Goal: Information Seeking & Learning: Check status

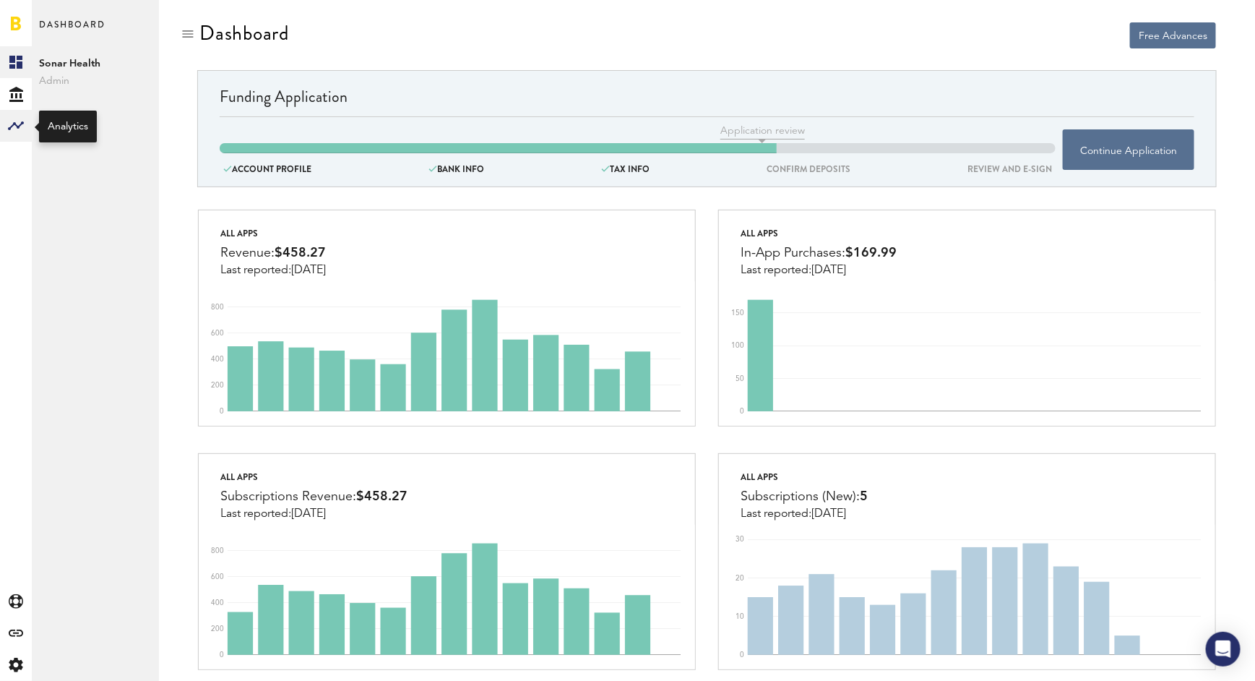
click at [9, 129] on icon at bounding box center [16, 125] width 16 height 9
click at [70, 74] on link "Monetization" at bounding box center [95, 62] width 127 height 32
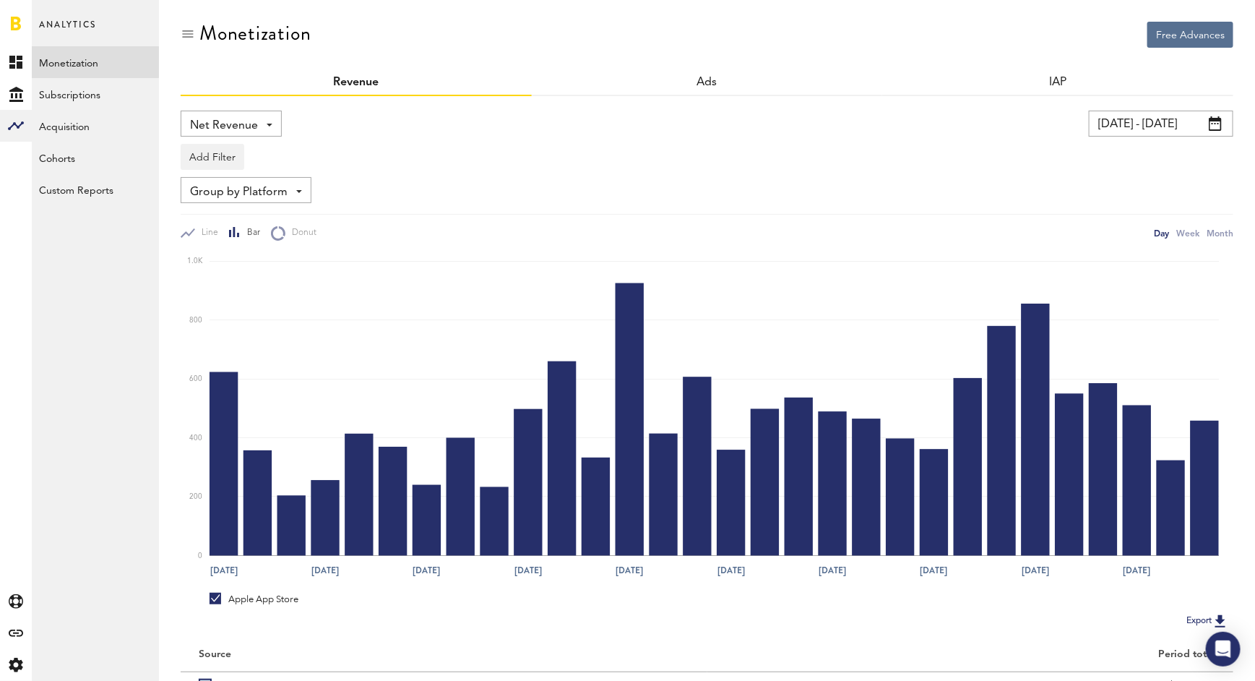
click at [1212, 120] on span at bounding box center [1215, 123] width 13 height 14
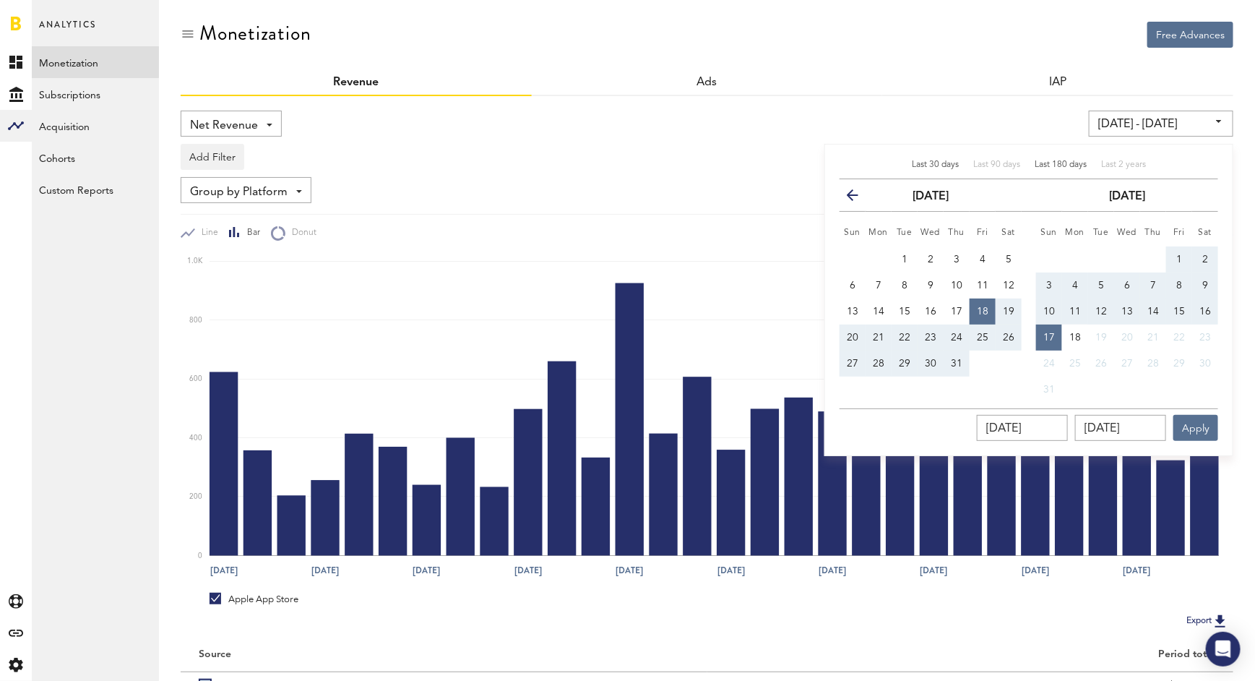
click at [1062, 168] on span "Last 180 days" at bounding box center [1061, 164] width 52 height 9
type input "[DATE] - [DATE]"
type input "[DATE]"
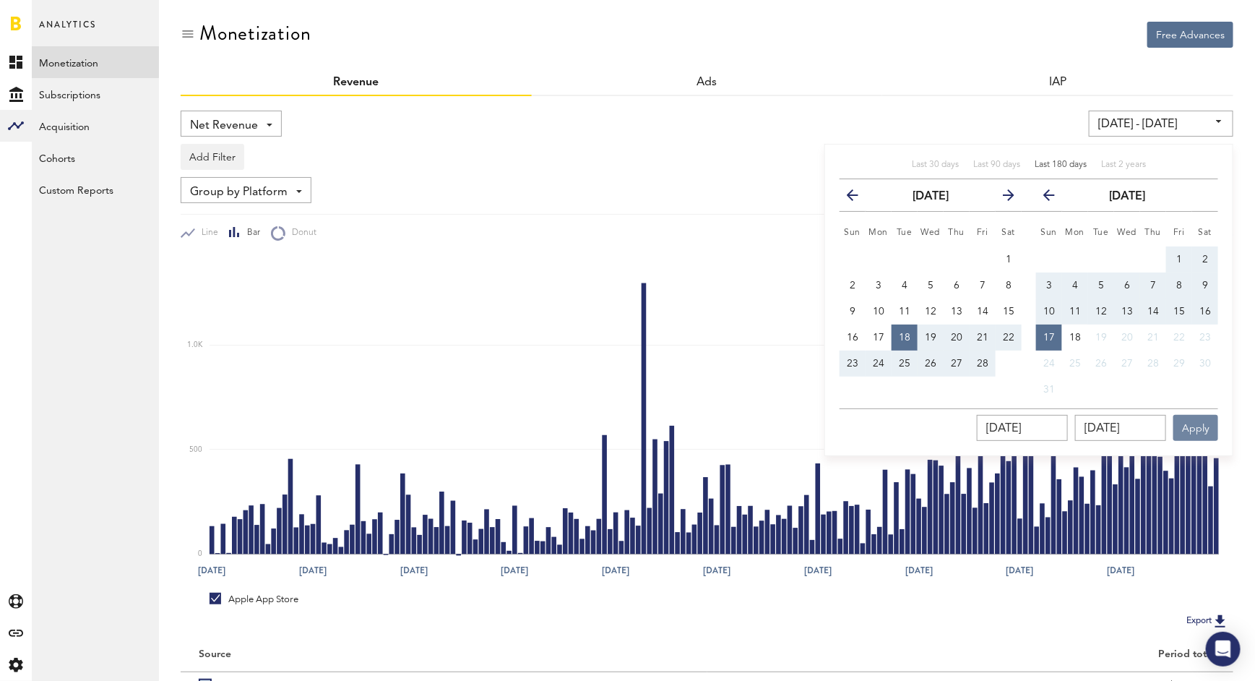
click at [1197, 419] on button "Apply" at bounding box center [1196, 428] width 45 height 26
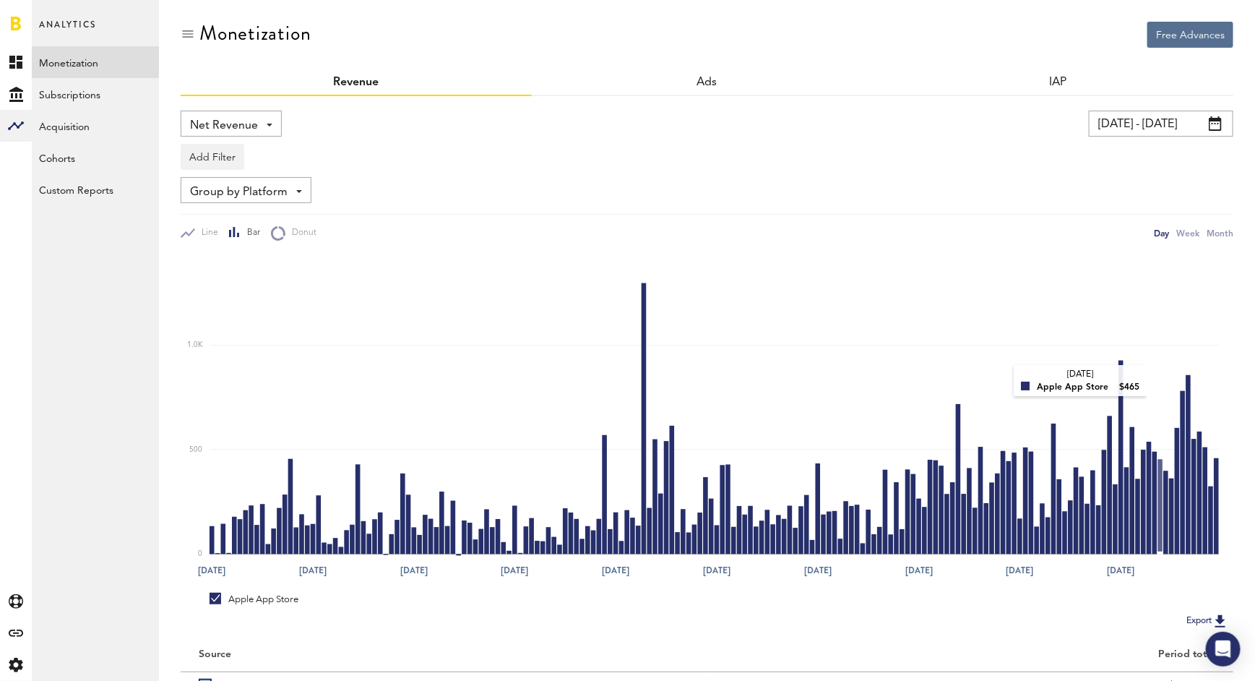
scroll to position [43, 0]
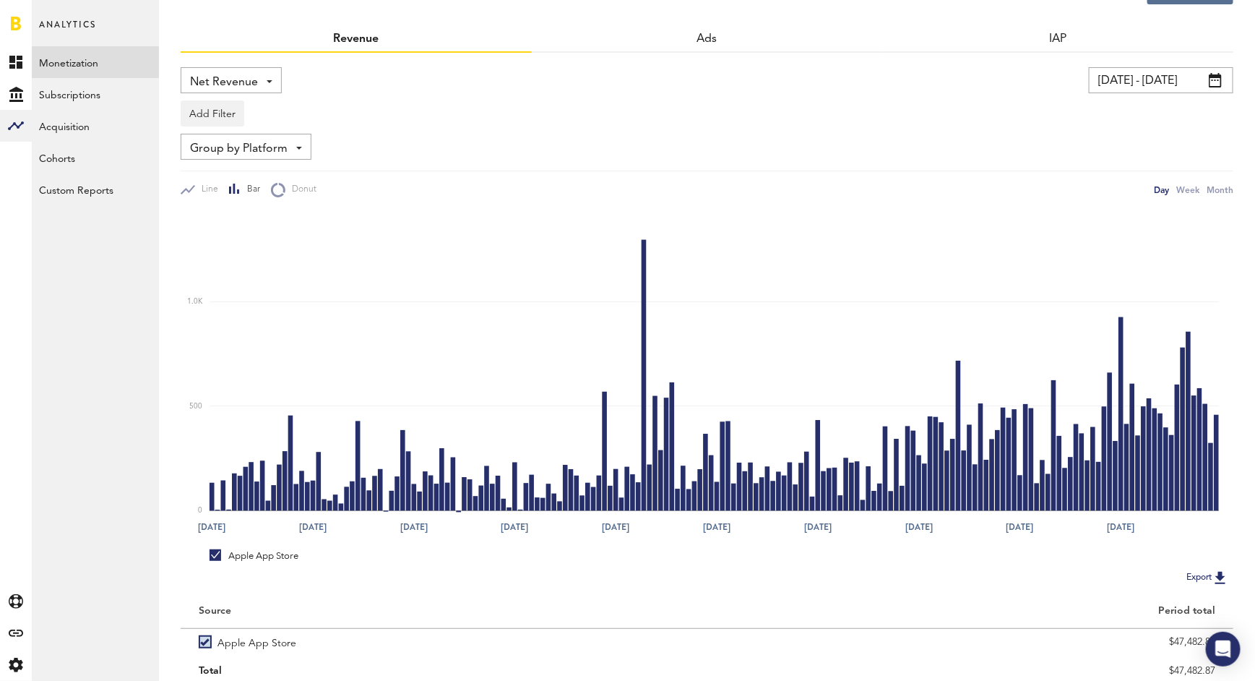
click at [1216, 572] on img at bounding box center [1220, 577] width 17 height 17
